Goal: Task Accomplishment & Management: Use online tool/utility

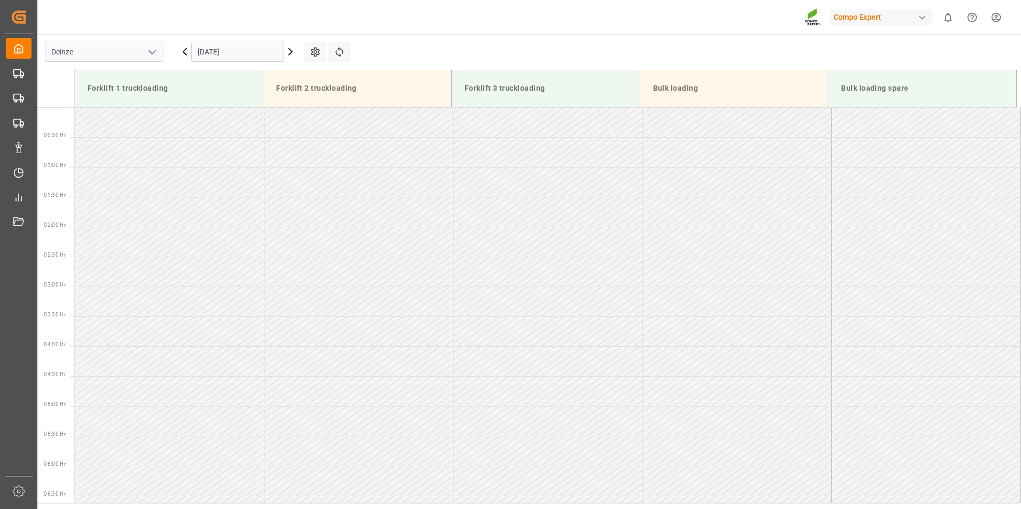
scroll to position [403, 0]
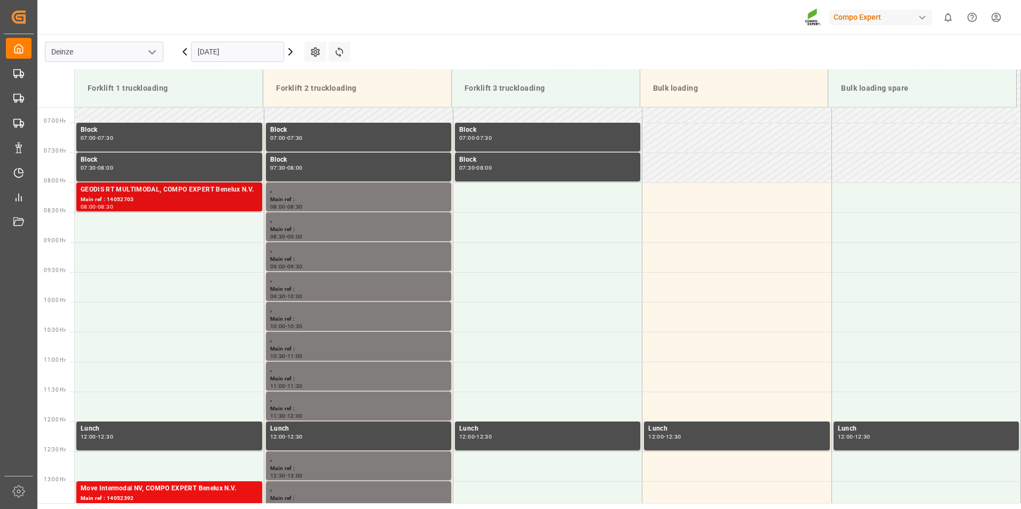
click at [116, 192] on div "GEODIS RT MULTIMODAL, COMPO EXPERT Benelux N.V." at bounding box center [169, 190] width 177 height 11
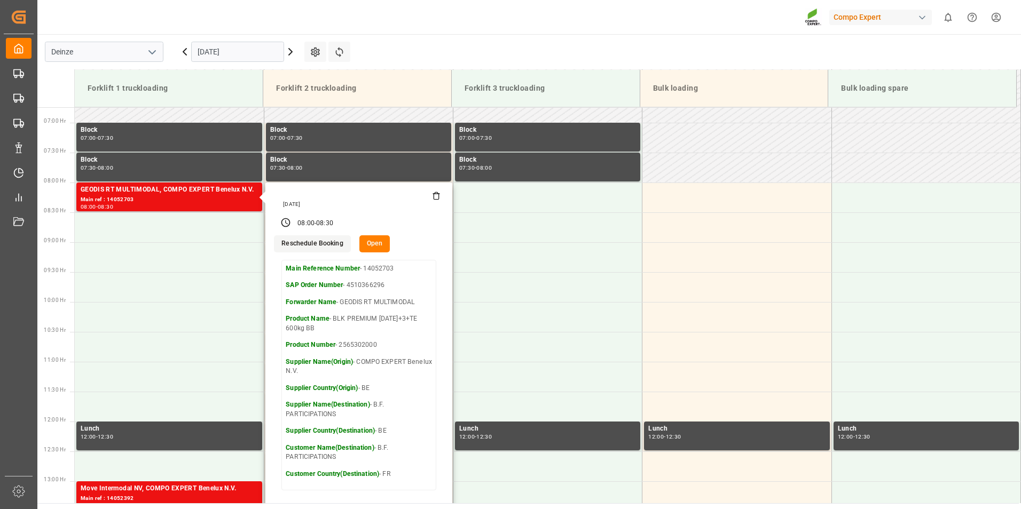
click at [375, 243] on button "Open" at bounding box center [374, 243] width 31 height 17
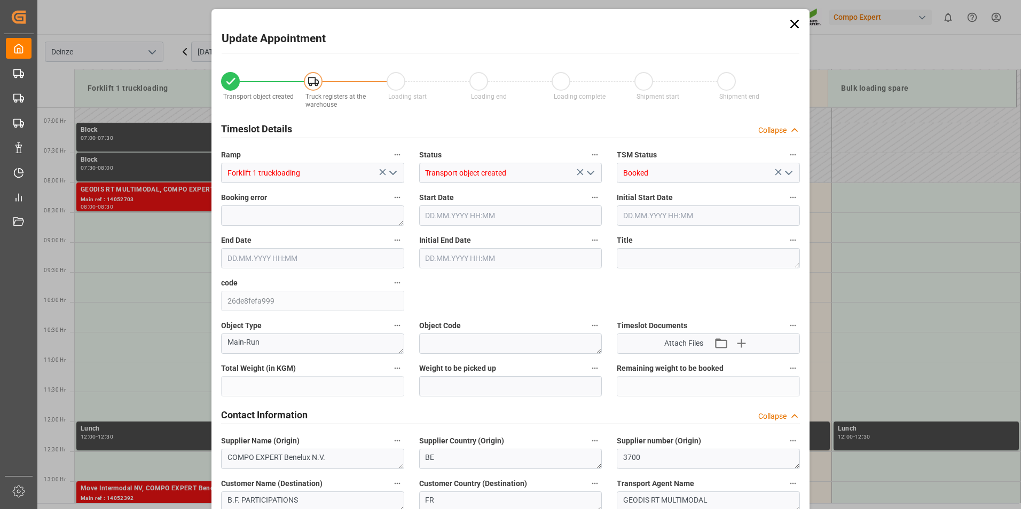
type input "25284"
type input "-25284"
type input "42"
type input "[DATE] 08:00"
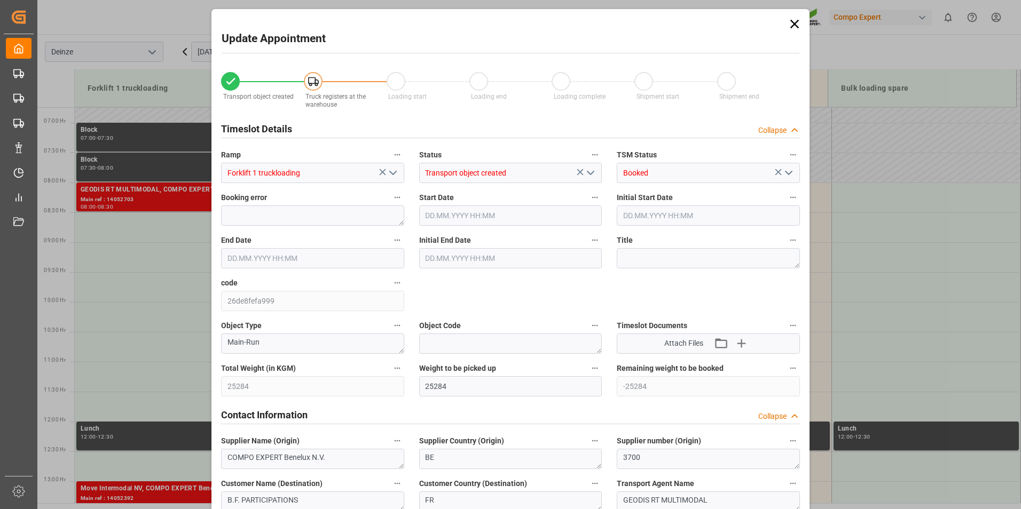
type input "[DATE] 08:00"
type input "[DATE] 08:30"
type input "[DATE] 12:08"
type input "[DATE] 07:46"
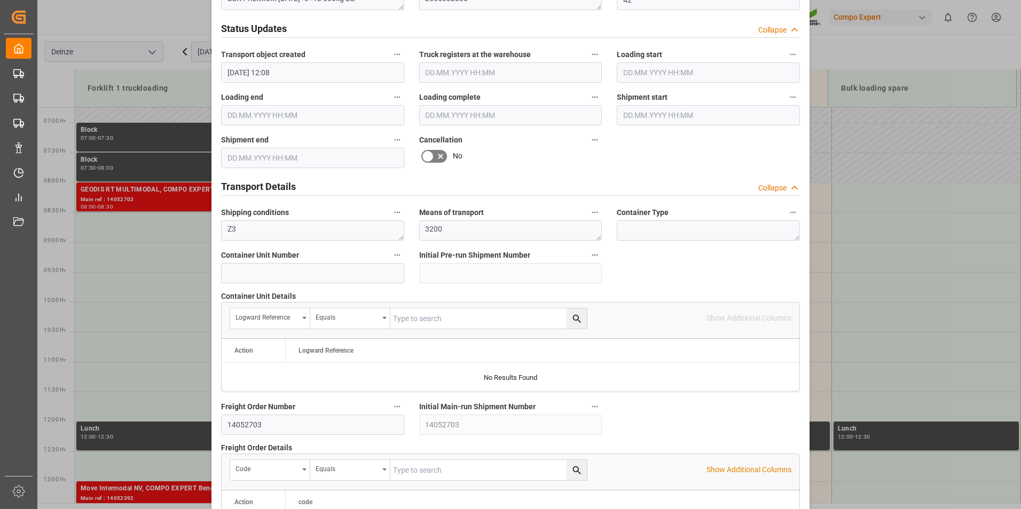
scroll to position [652, 0]
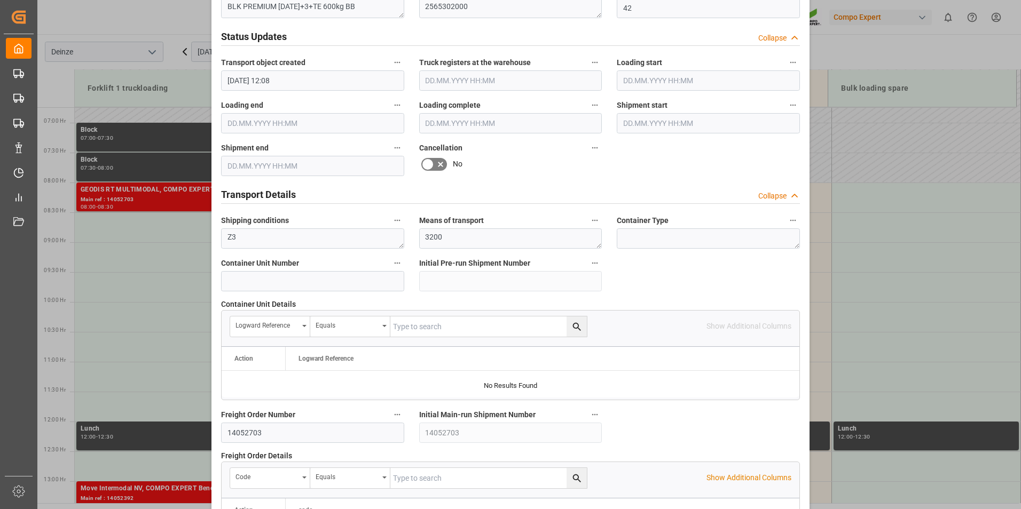
click at [428, 164] on icon at bounding box center [427, 164] width 13 height 13
click at [0, 0] on input "checkbox" at bounding box center [0, 0] width 0 height 0
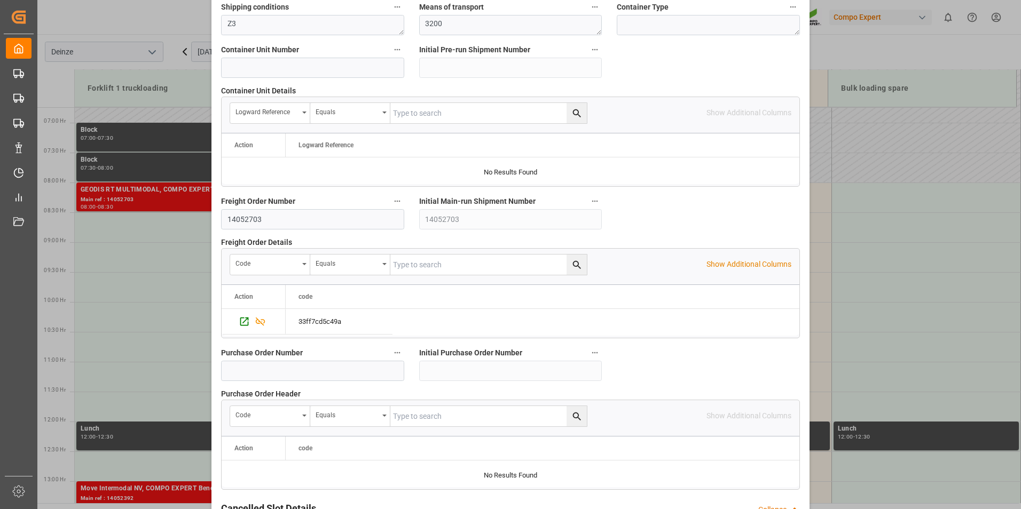
scroll to position [972, 0]
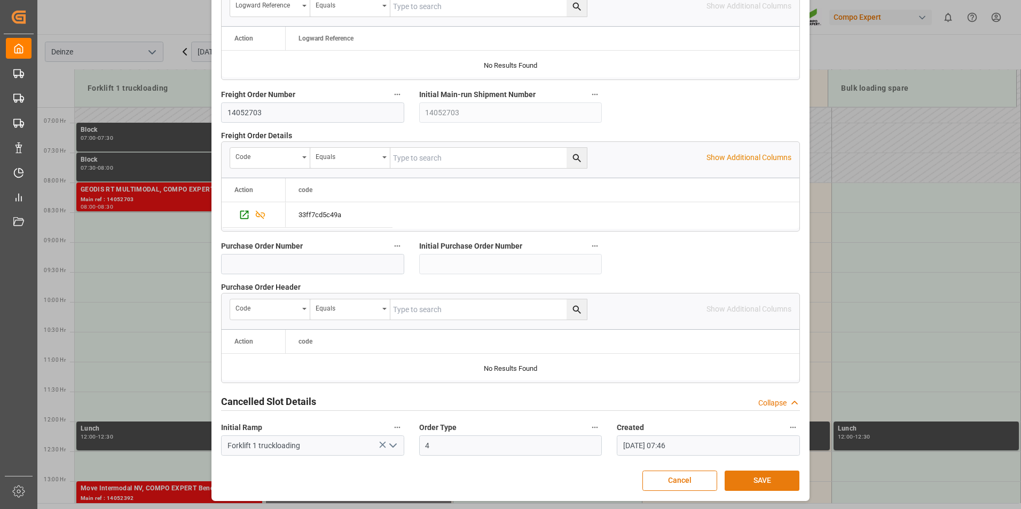
click at [761, 481] on button "SAVE" at bounding box center [762, 481] width 75 height 20
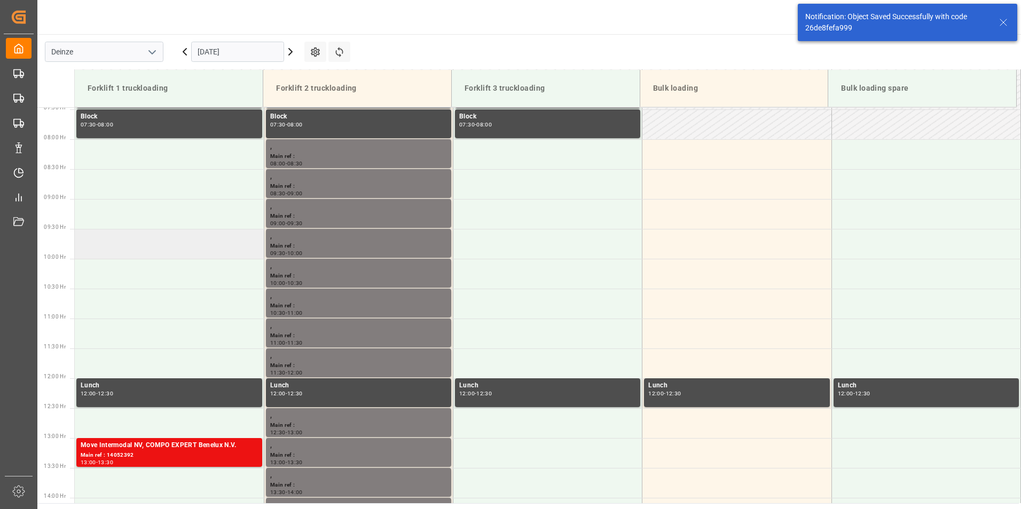
scroll to position [465, 0]
